Goal: Information Seeking & Learning: Find specific fact

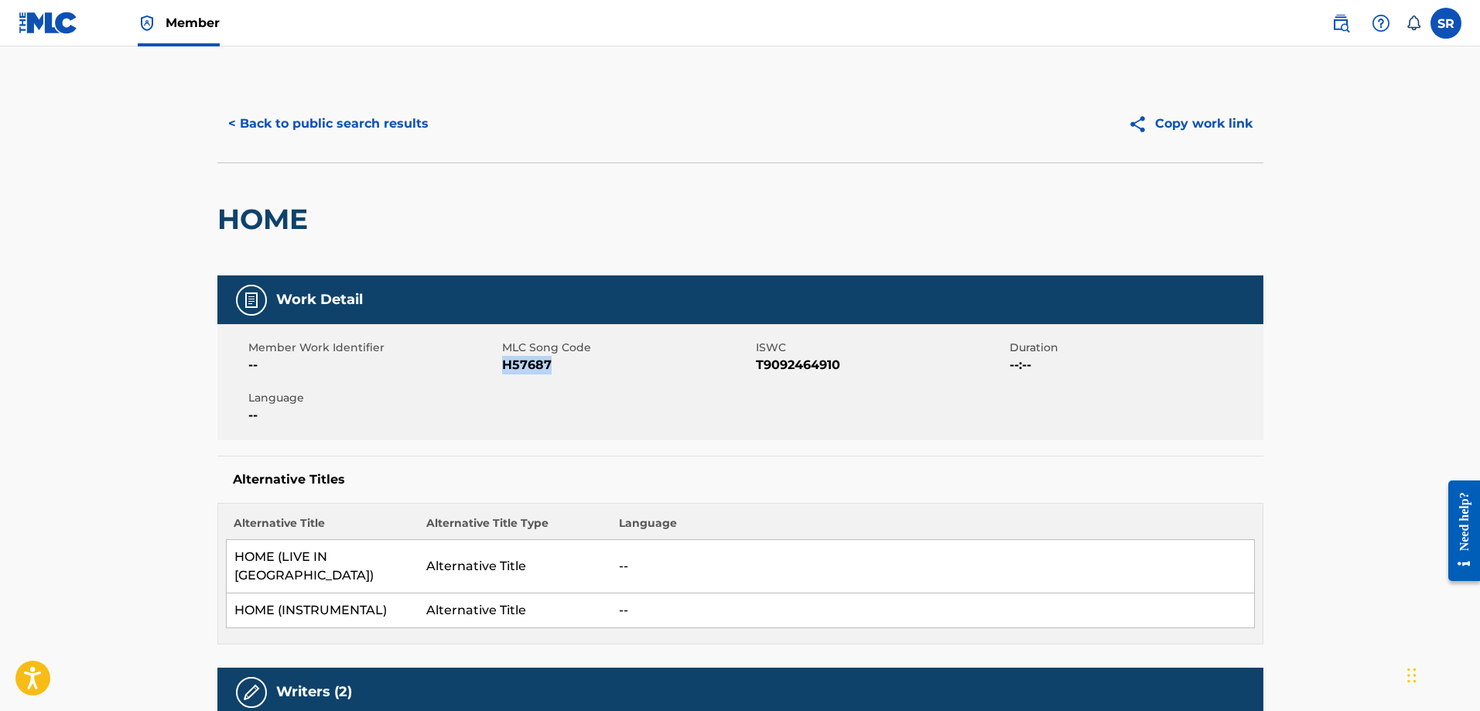
click at [273, 126] on button "< Back to public search results" at bounding box center [328, 123] width 222 height 39
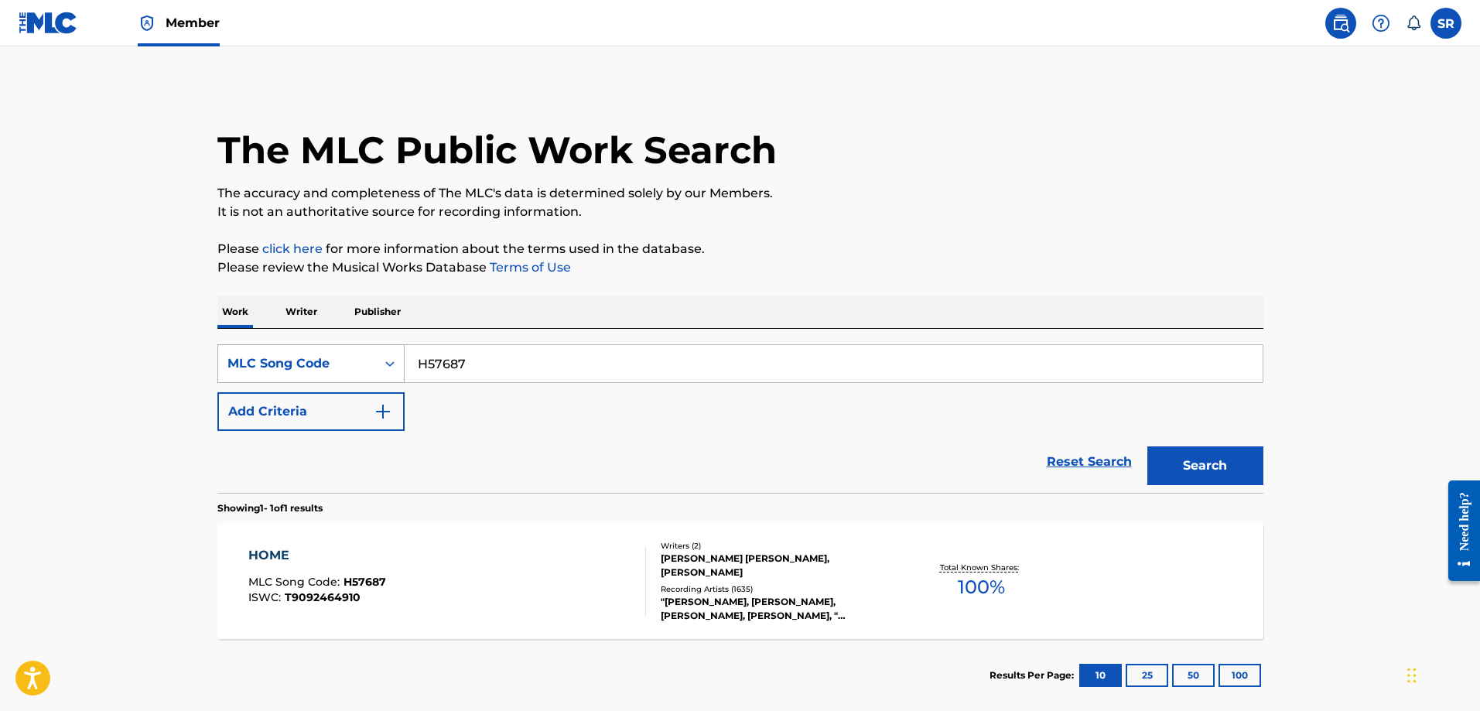
click at [341, 368] on div "MLC Song Code" at bounding box center [296, 363] width 139 height 19
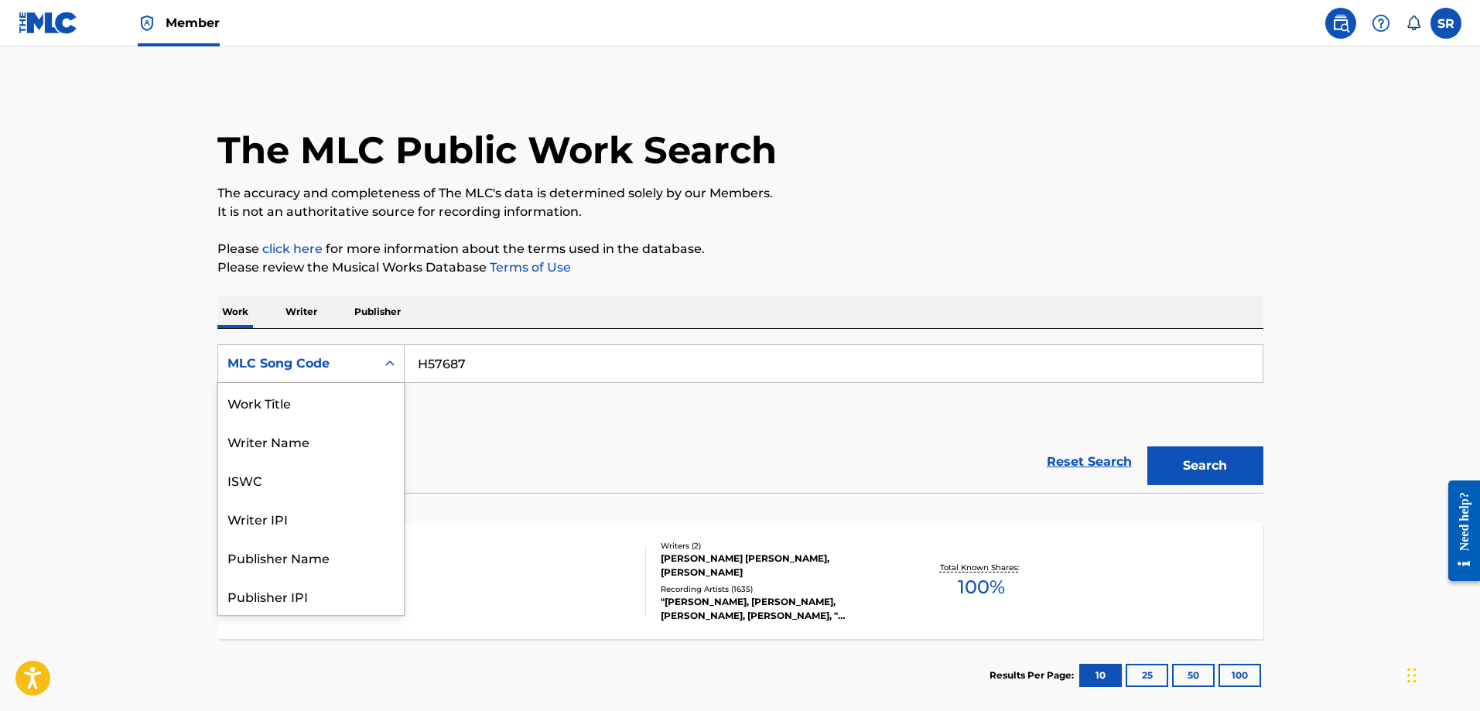
scroll to position [77, 0]
click at [174, 392] on main "The MLC Public Work Search The accuracy and completeness of The MLC's data is d…" at bounding box center [740, 382] width 1480 height 673
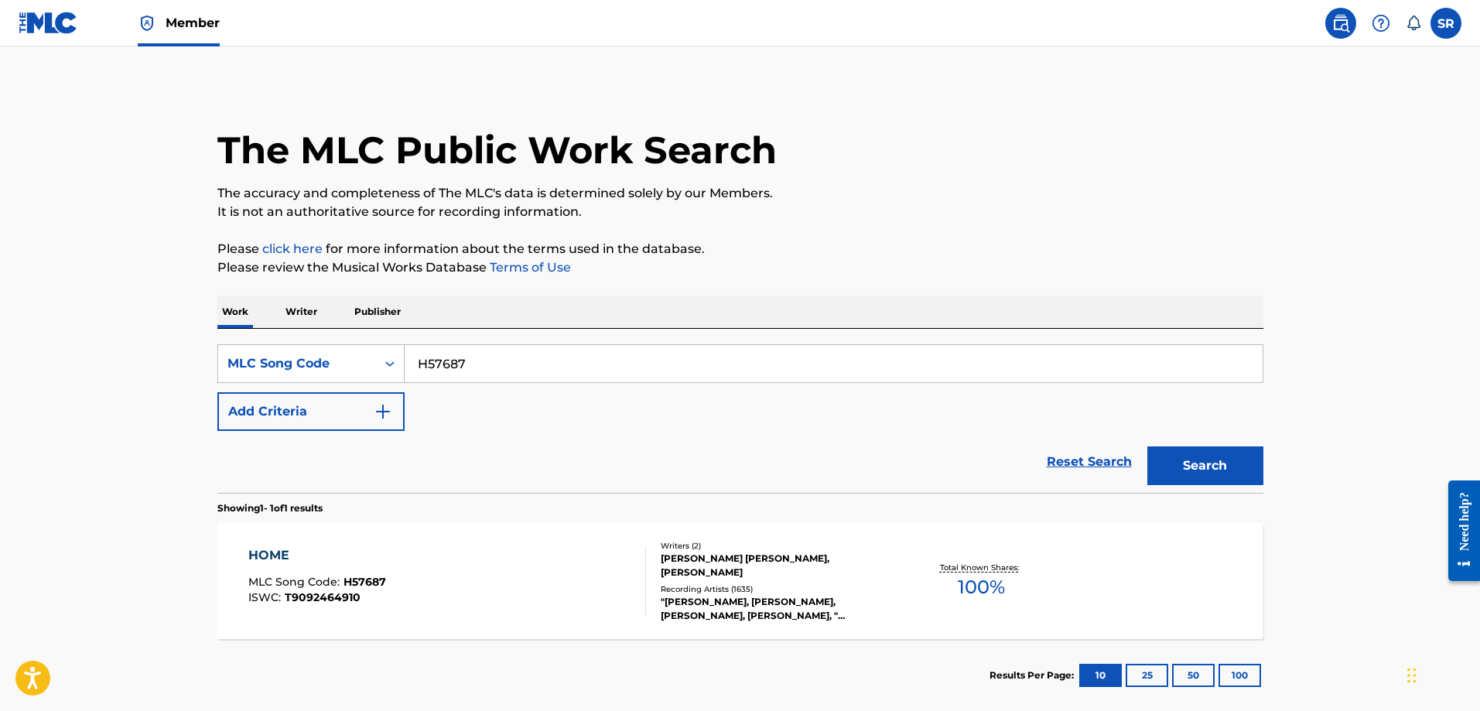
click at [277, 414] on button "Add Criteria" at bounding box center [310, 411] width 187 height 39
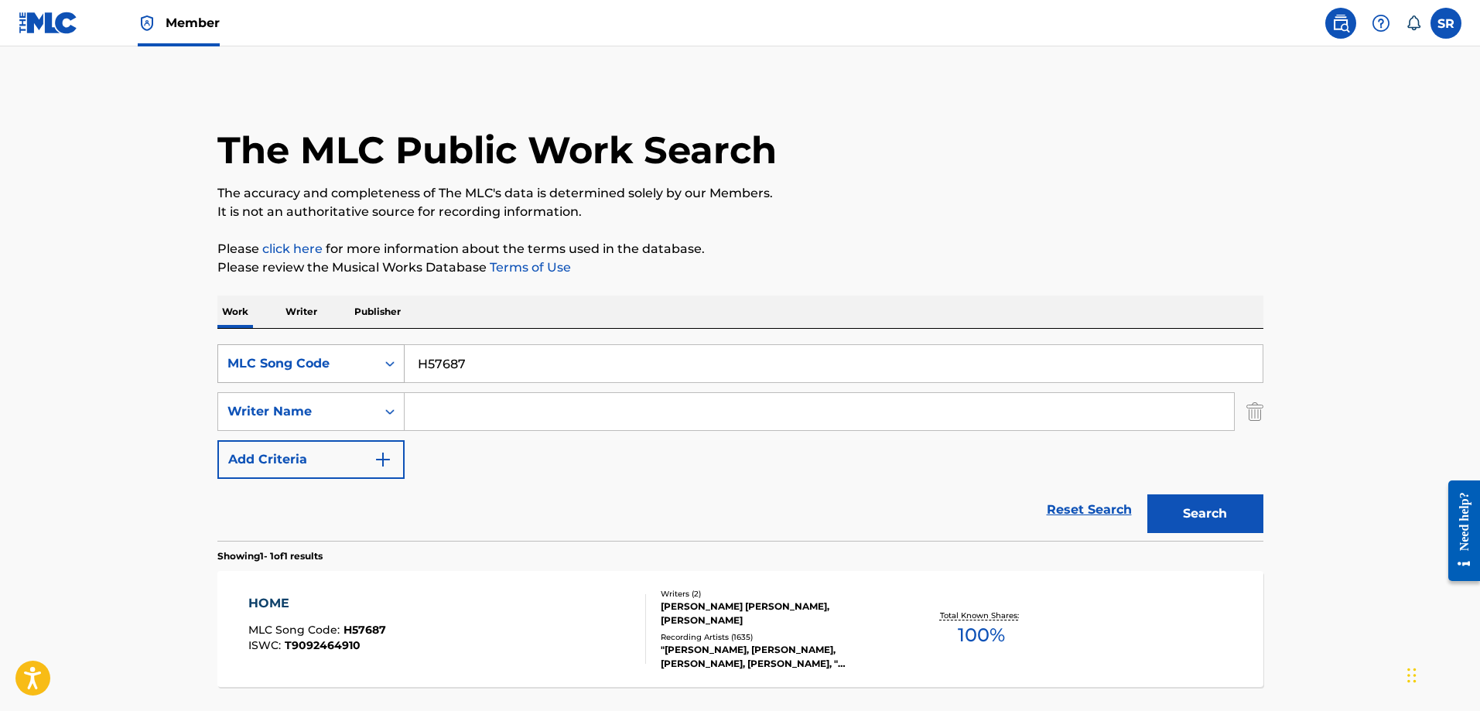
click at [316, 371] on div "MLC Song Code" at bounding box center [296, 363] width 139 height 19
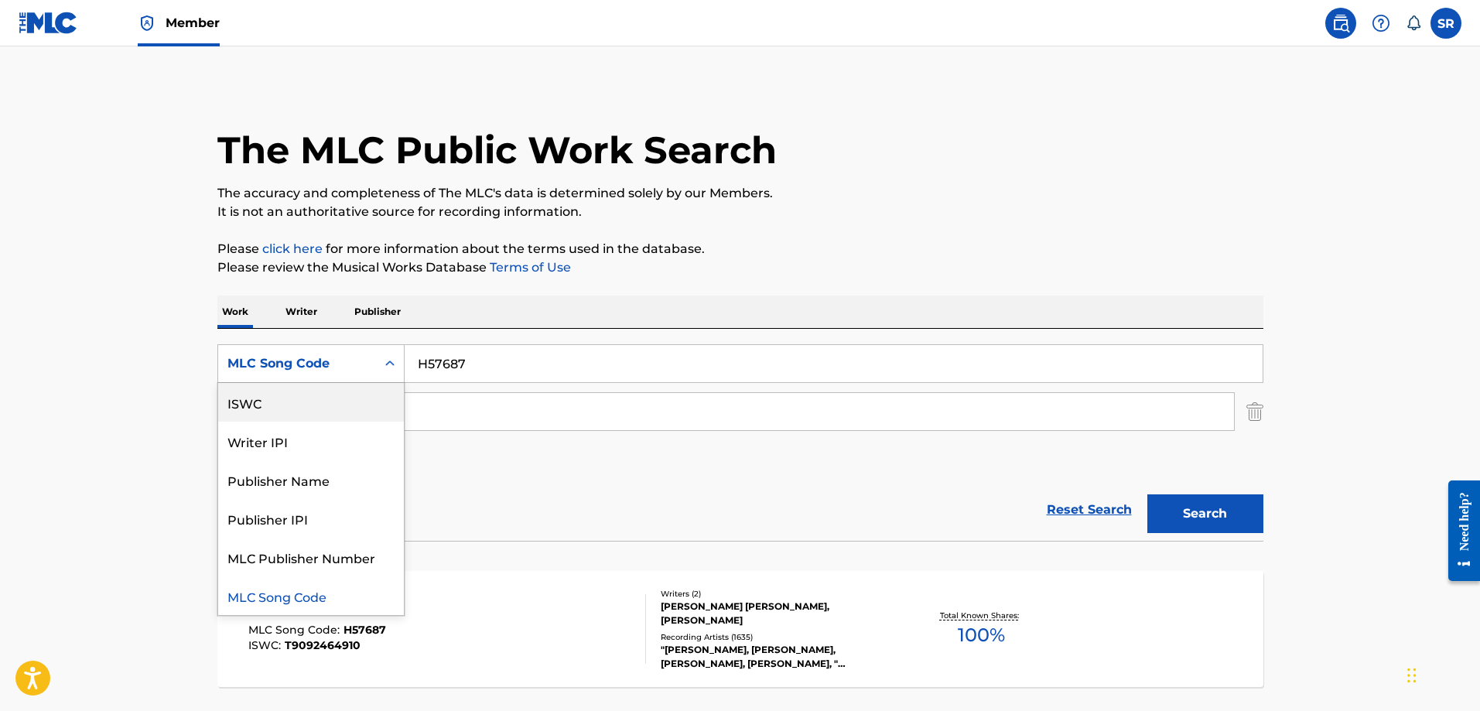
scroll to position [0, 0]
click at [288, 403] on div "Work Title" at bounding box center [311, 402] width 186 height 39
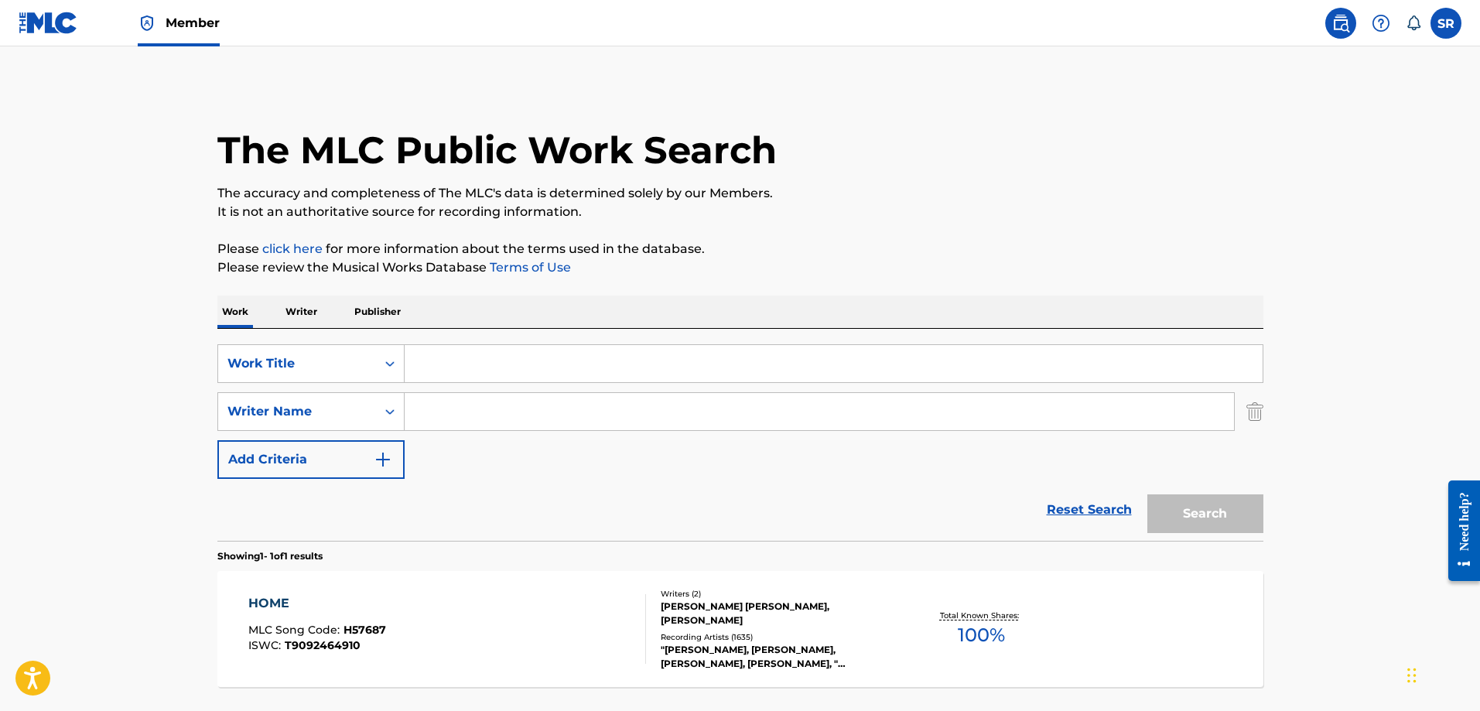
click at [501, 360] on input "Search Form" at bounding box center [834, 363] width 858 height 37
type input "no child left e"
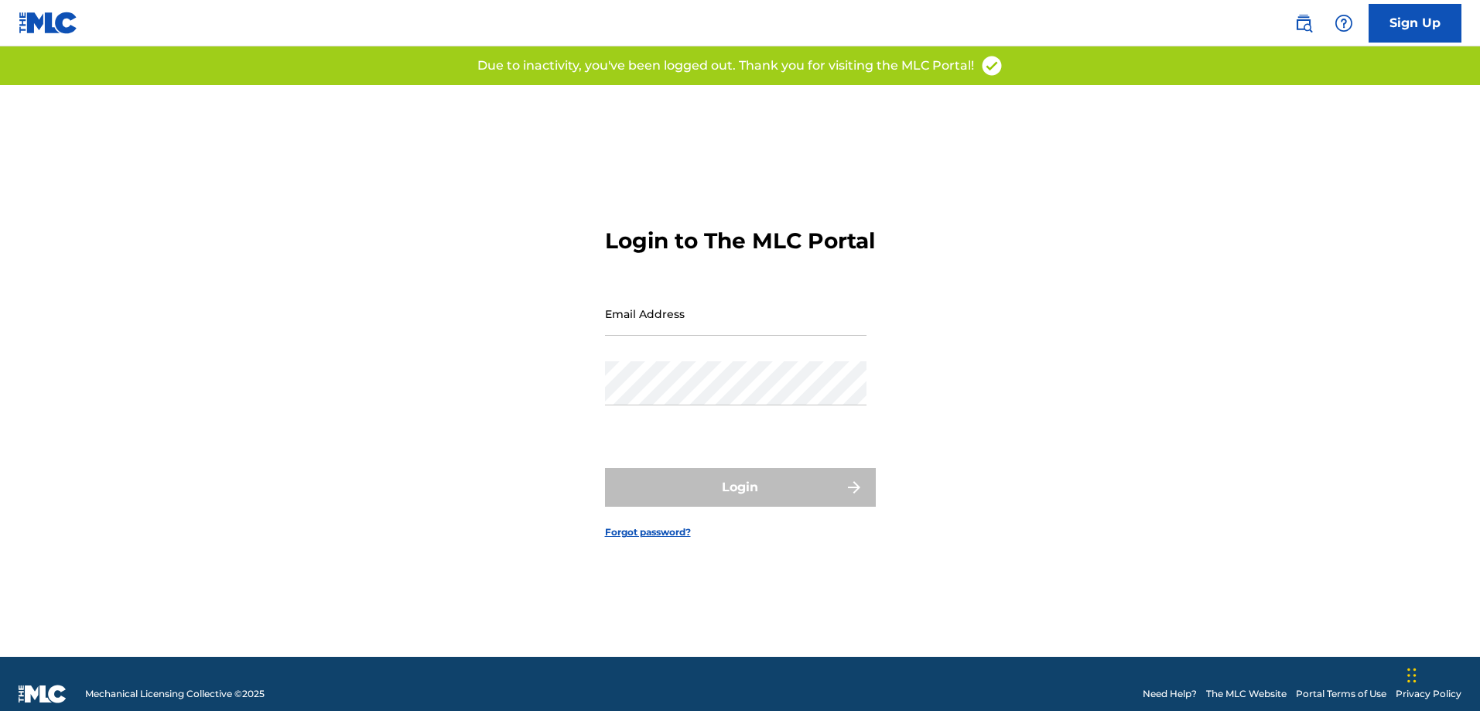
click at [475, 343] on div "Login to The MLC Portal Email Address Password Login Forgot password?" at bounding box center [740, 371] width 1083 height 572
click at [766, 336] on input "Email Address" at bounding box center [736, 314] width 262 height 44
type input "[PERSON_NAME][EMAIL_ADDRESS][PERSON_NAME][DOMAIN_NAME]"
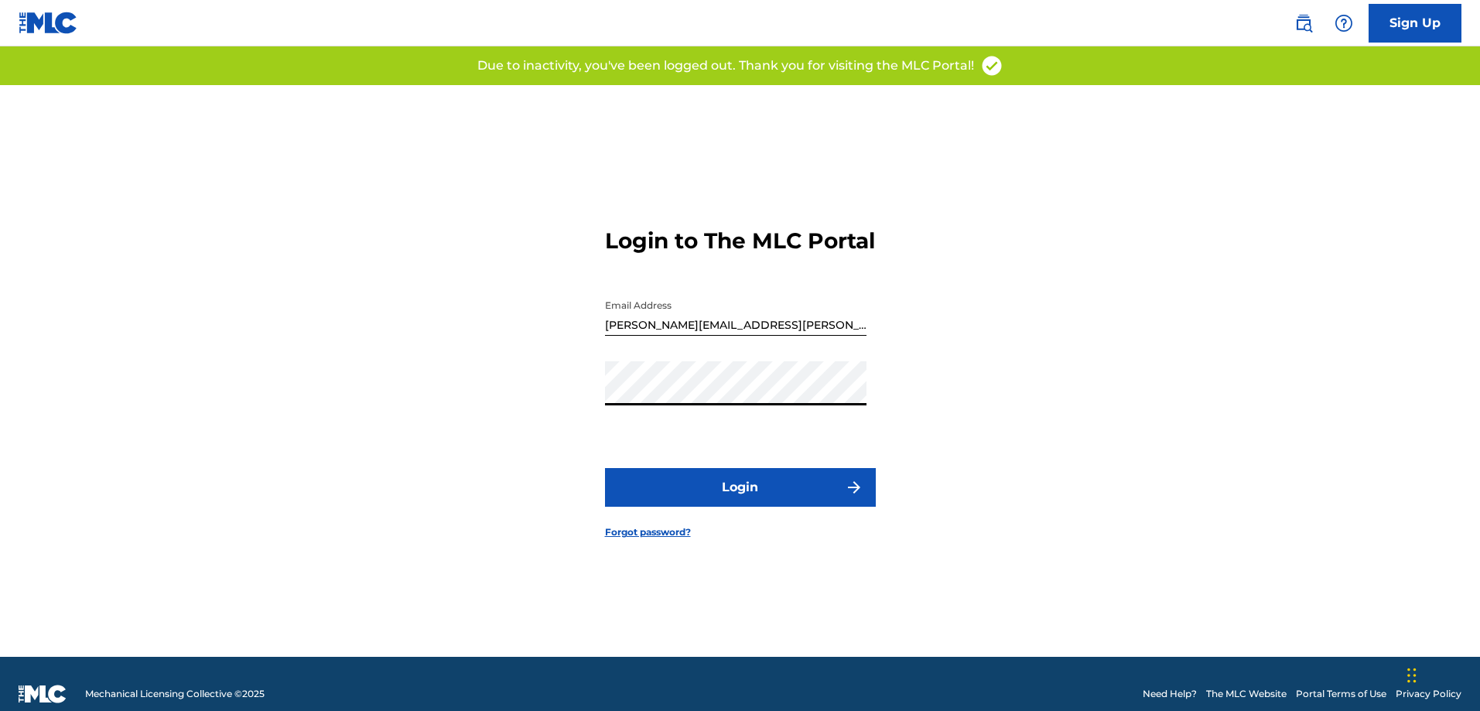
click at [764, 493] on button "Login" at bounding box center [740, 487] width 271 height 39
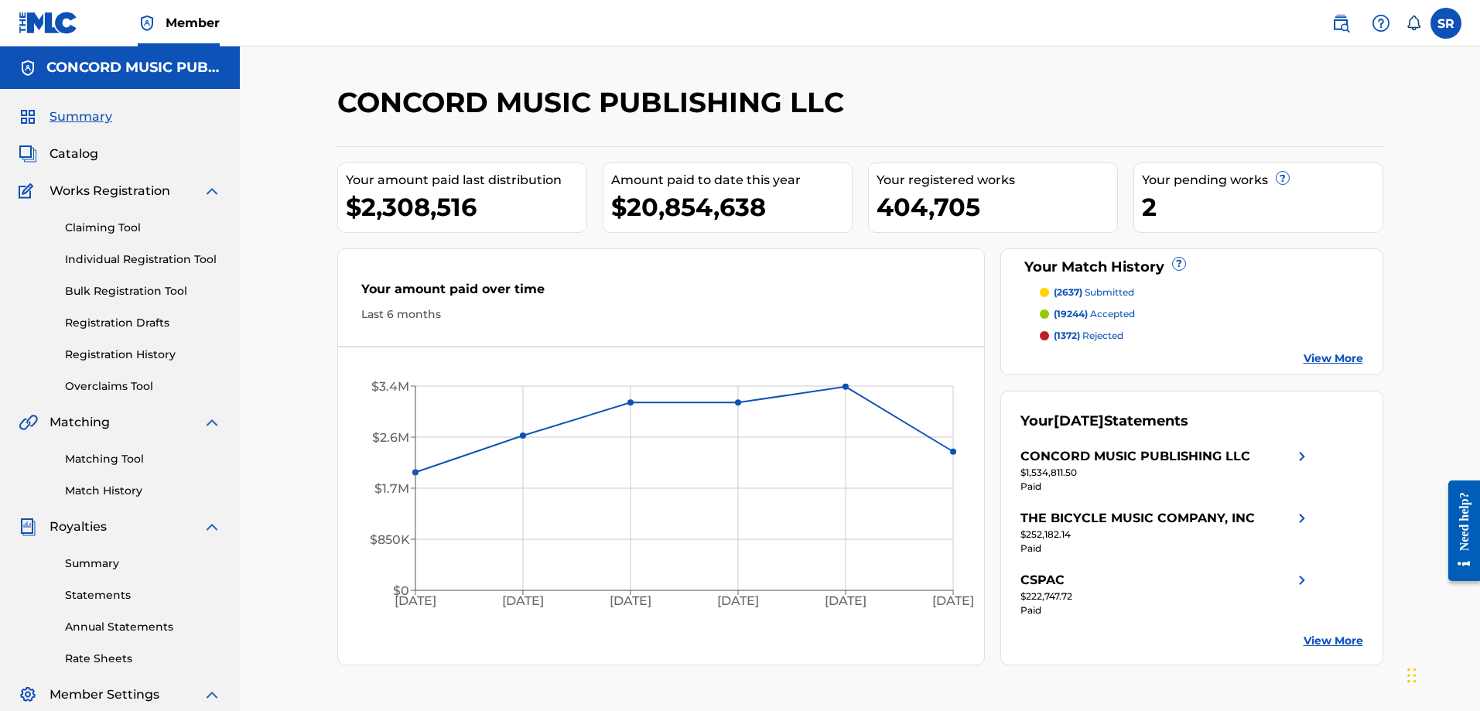
click at [1348, 19] on img at bounding box center [1341, 23] width 19 height 19
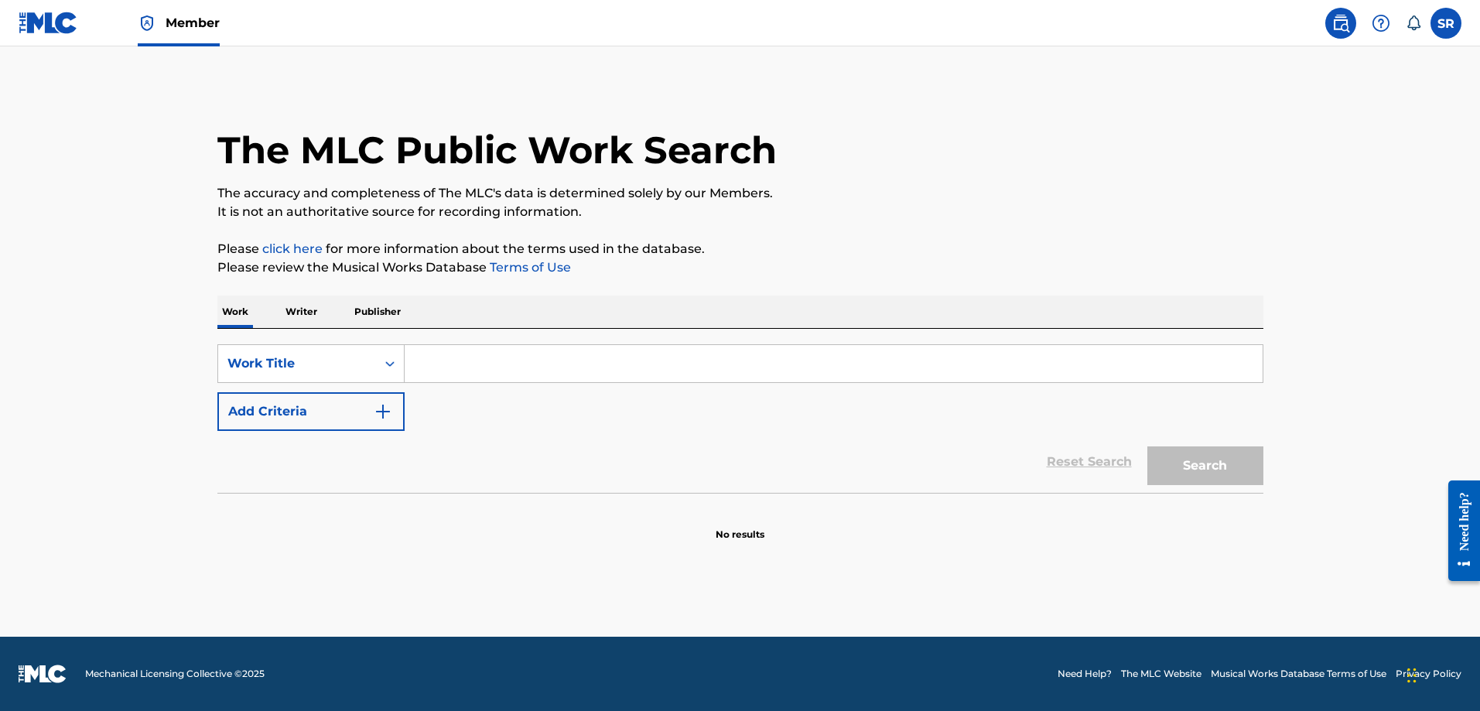
click at [369, 409] on button "Add Criteria" at bounding box center [310, 411] width 187 height 39
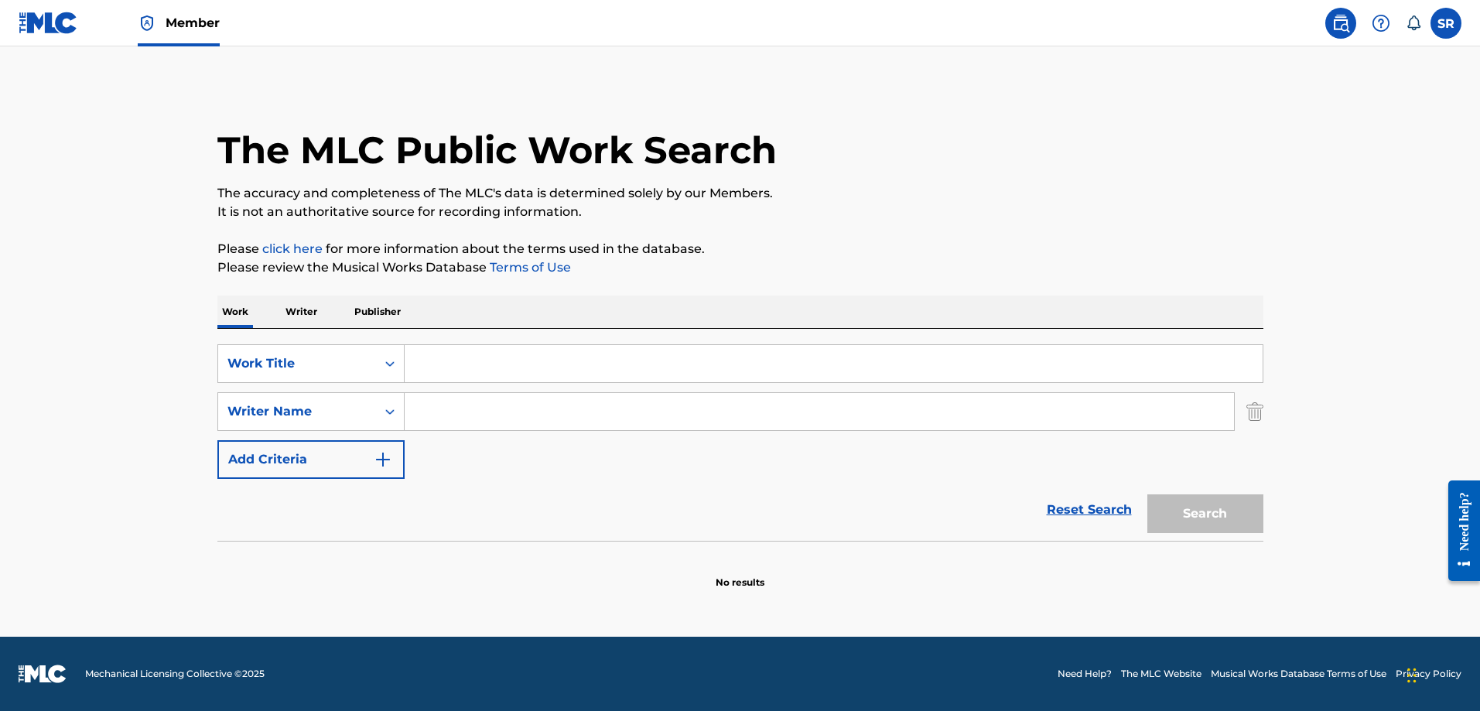
click at [496, 364] on input "Search Form" at bounding box center [834, 363] width 858 height 37
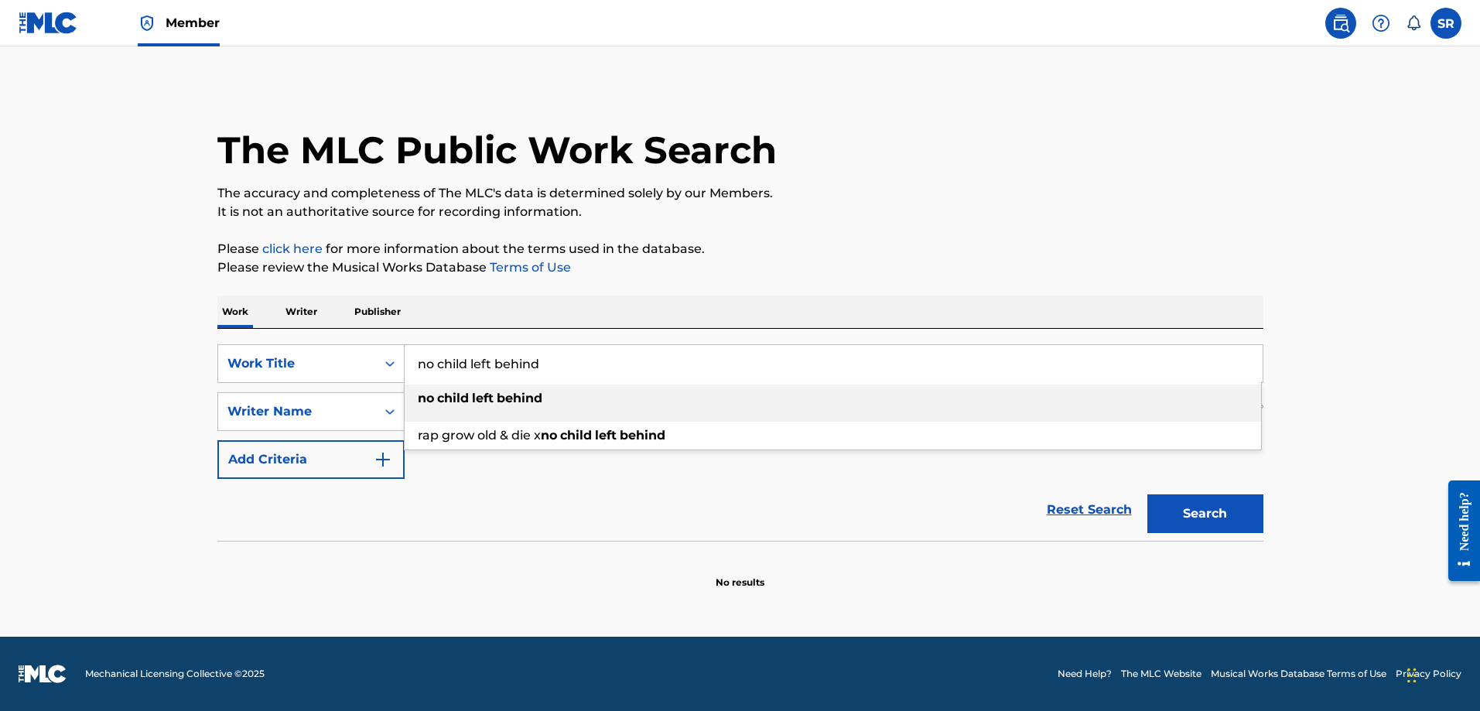
type input "no child left behind"
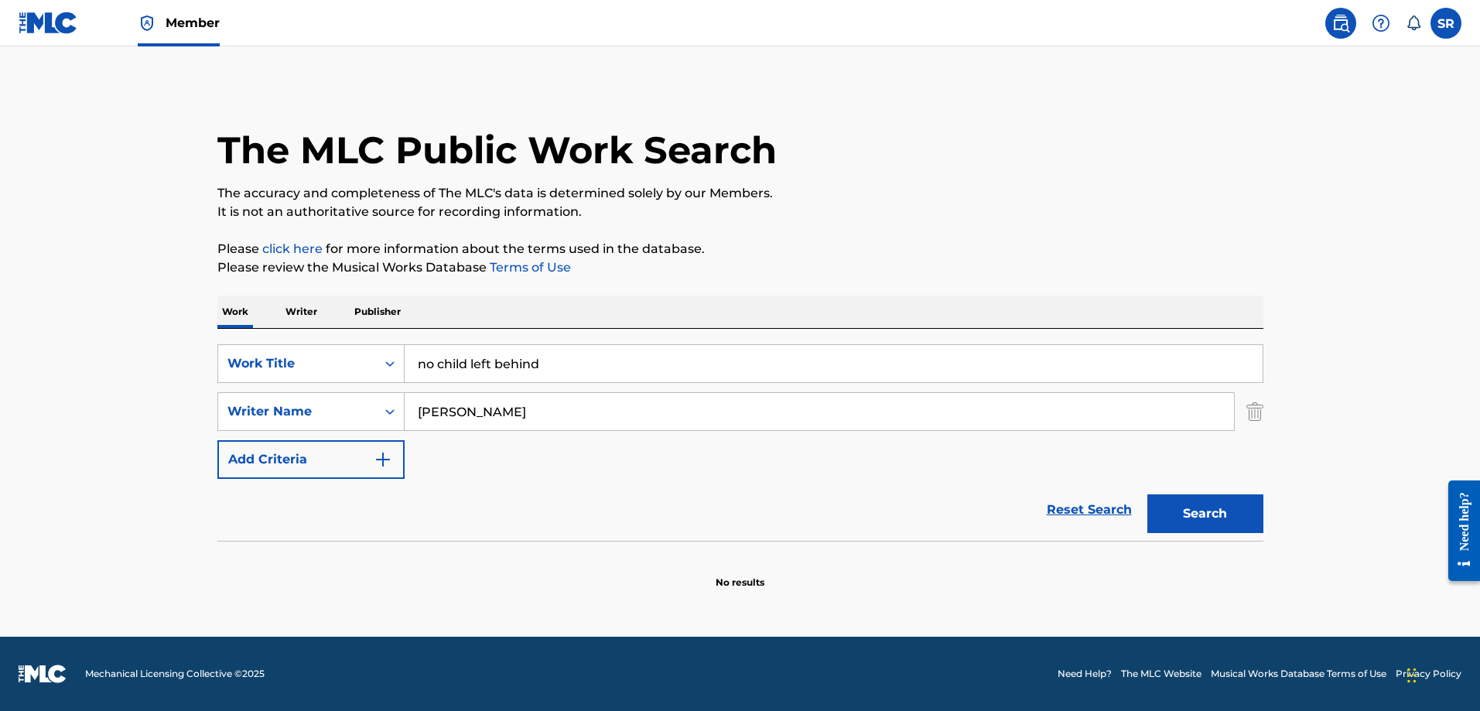
type input "[PERSON_NAME]"
click at [1148, 494] on button "Search" at bounding box center [1206, 513] width 116 height 39
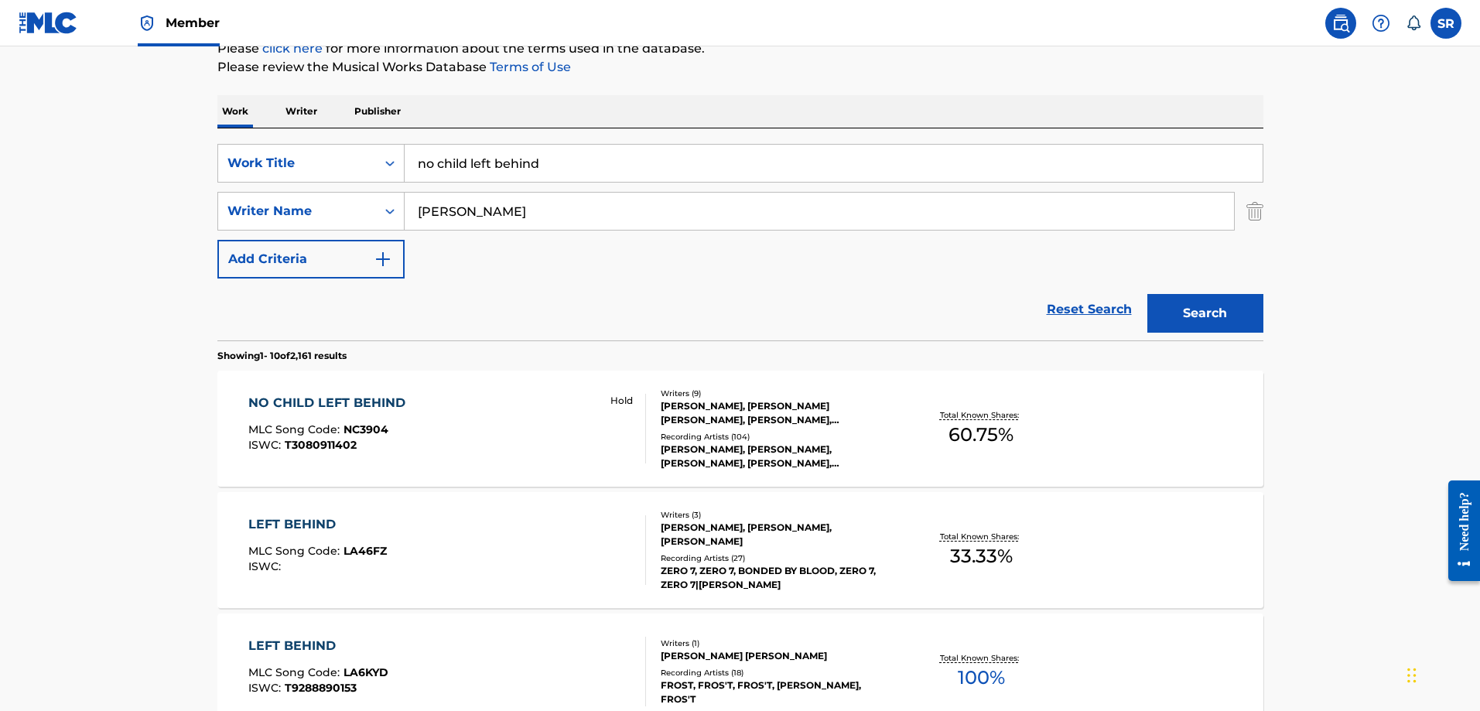
scroll to position [232, 0]
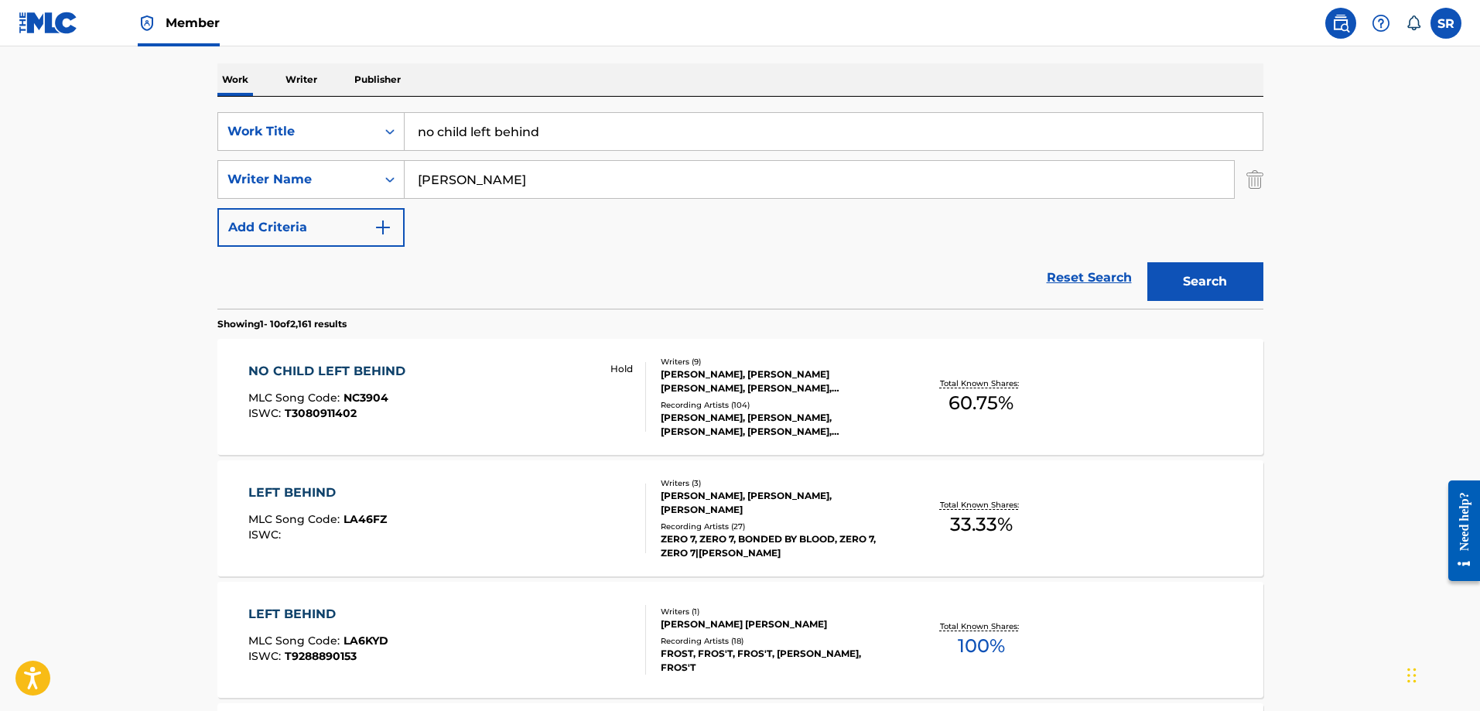
click at [484, 404] on div "NO CHILD LEFT BEHIND MLC Song Code : NC3904 ISWC : T3080911402 Hold" at bounding box center [447, 397] width 398 height 70
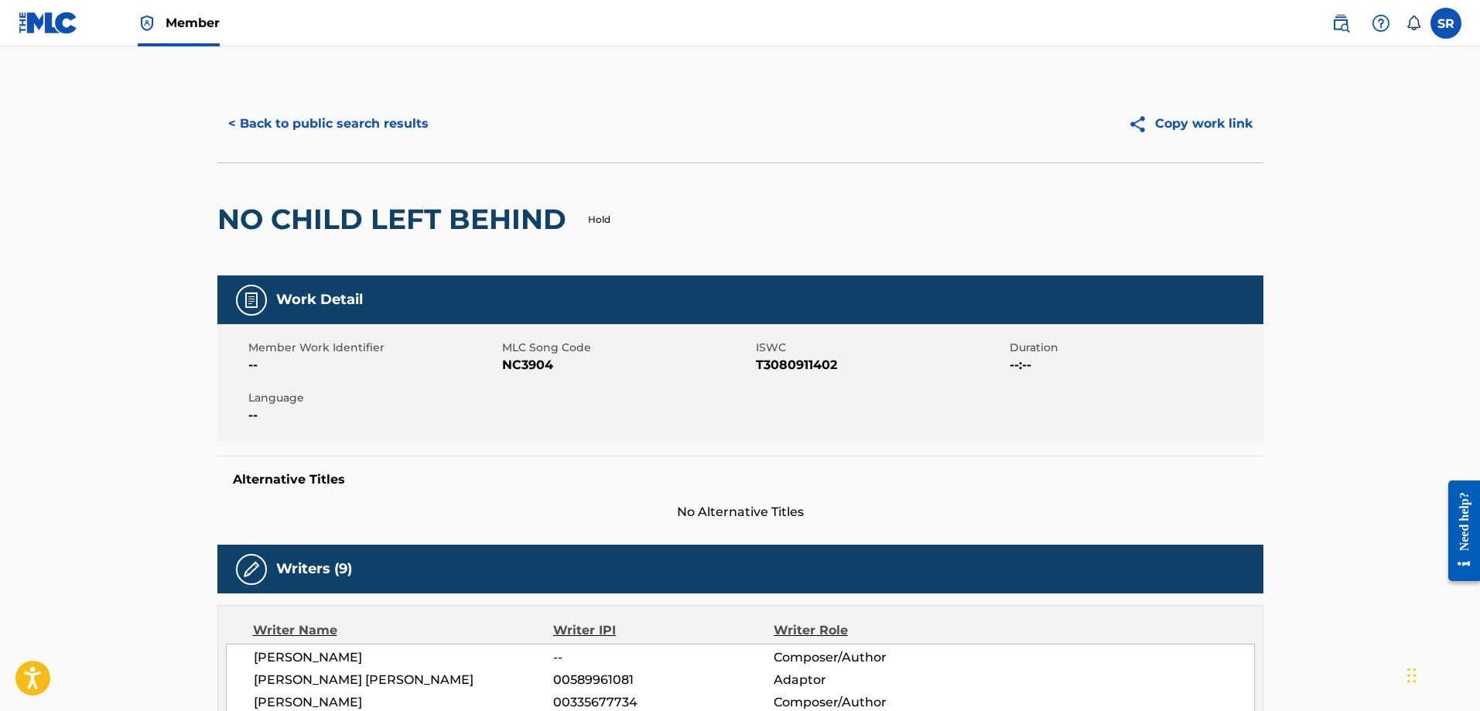
drag, startPoint x: 409, startPoint y: 636, endPoint x: 438, endPoint y: 128, distance: 509.2
